Goal: Task Accomplishment & Management: Manage account settings

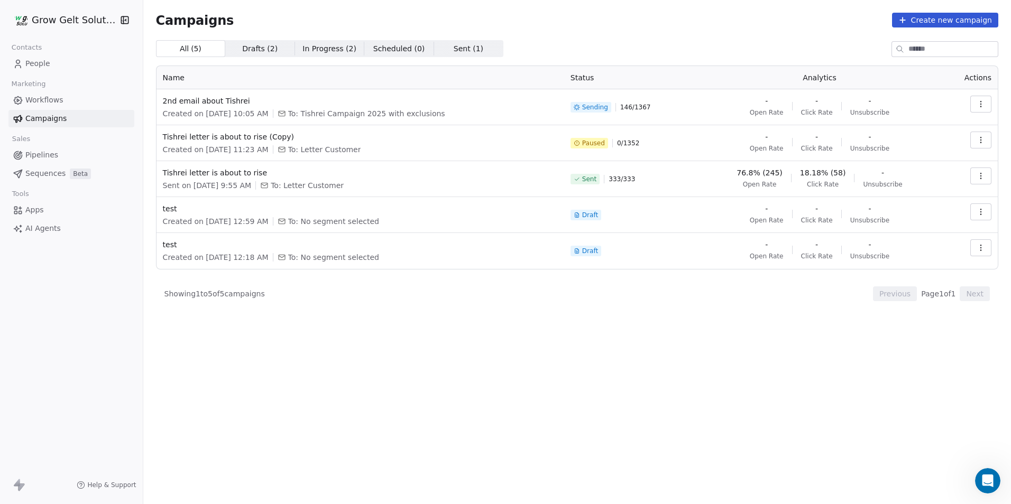
click at [331, 48] on span "In Progress ( 2 )" at bounding box center [329, 48] width 54 height 11
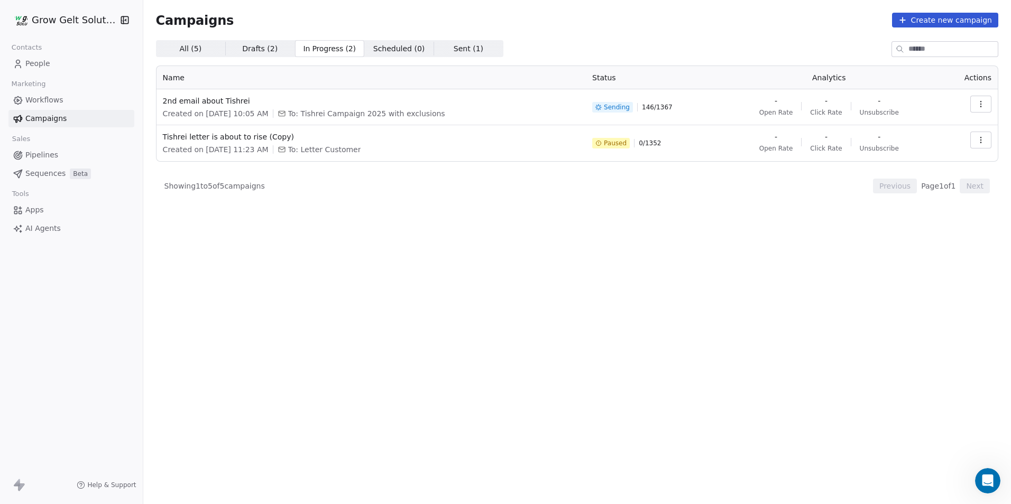
click at [982, 143] on icon "button" at bounding box center [980, 140] width 8 height 8
click at [918, 236] on span "Delete" at bounding box center [911, 231] width 28 height 13
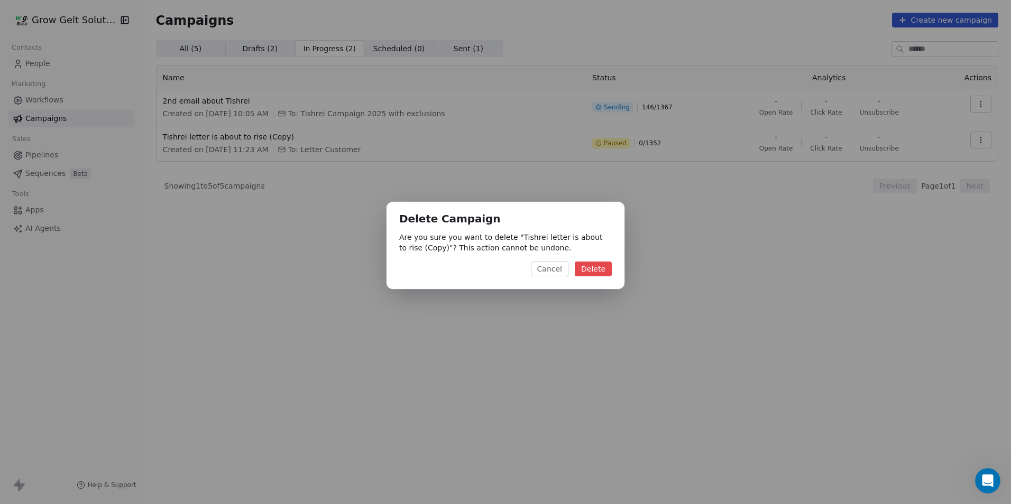
click at [602, 273] on button "Delete" at bounding box center [593, 269] width 37 height 15
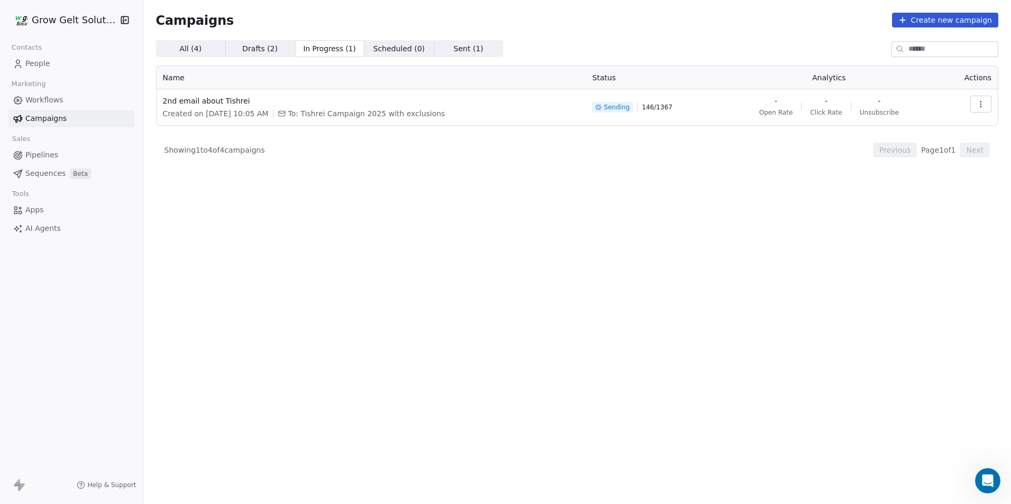
click at [200, 45] on span "All ( 4 ) All ( 4 )" at bounding box center [190, 48] width 69 height 17
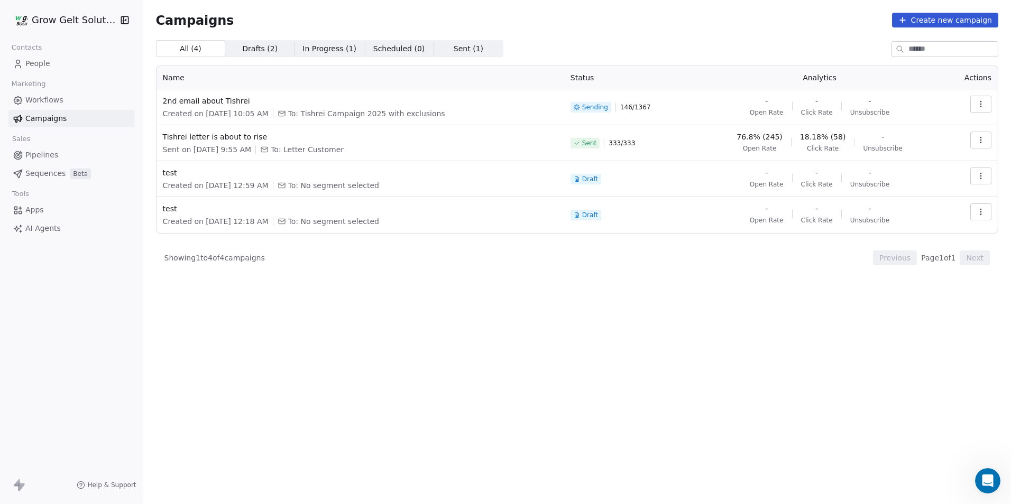
click at [454, 52] on span "Sent ( 1 )" at bounding box center [469, 48] width 30 height 11
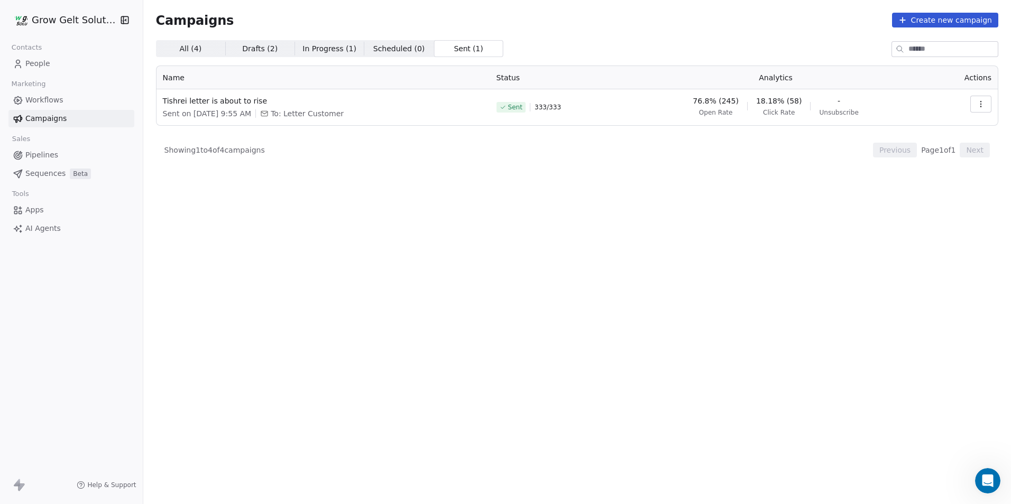
click at [802, 100] on span "18.18% (58)" at bounding box center [779, 101] width 46 height 11
click at [234, 106] on span "Tishrei letter is about to rise" at bounding box center [323, 101] width 321 height 11
